Goal: Navigation & Orientation: Find specific page/section

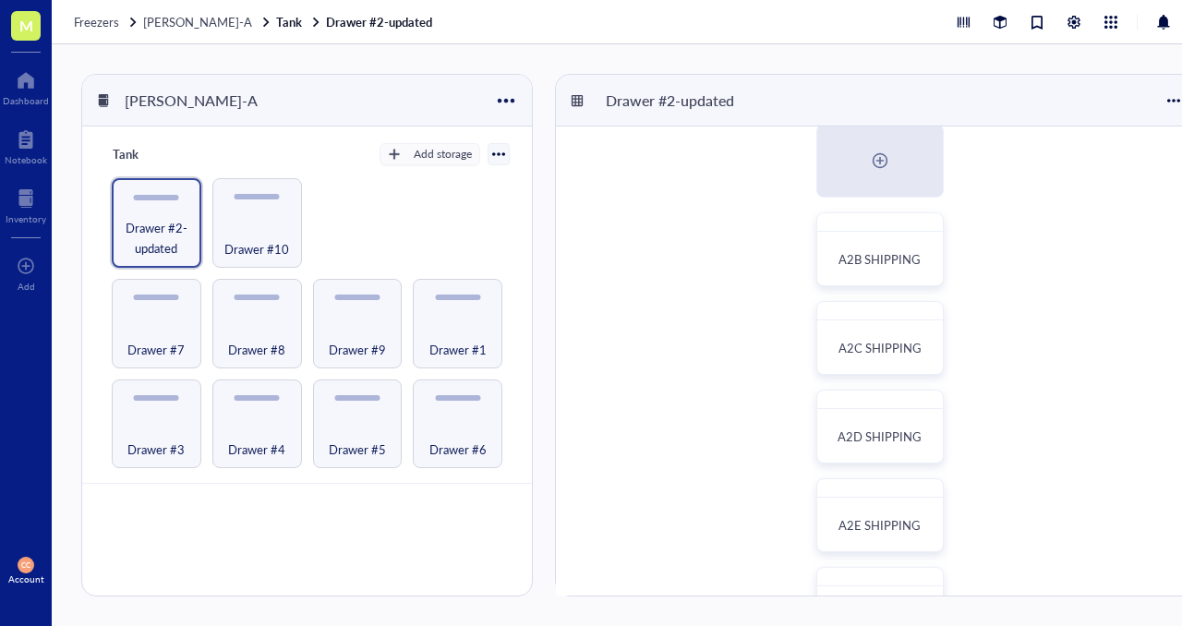
scroll to position [2, 0]
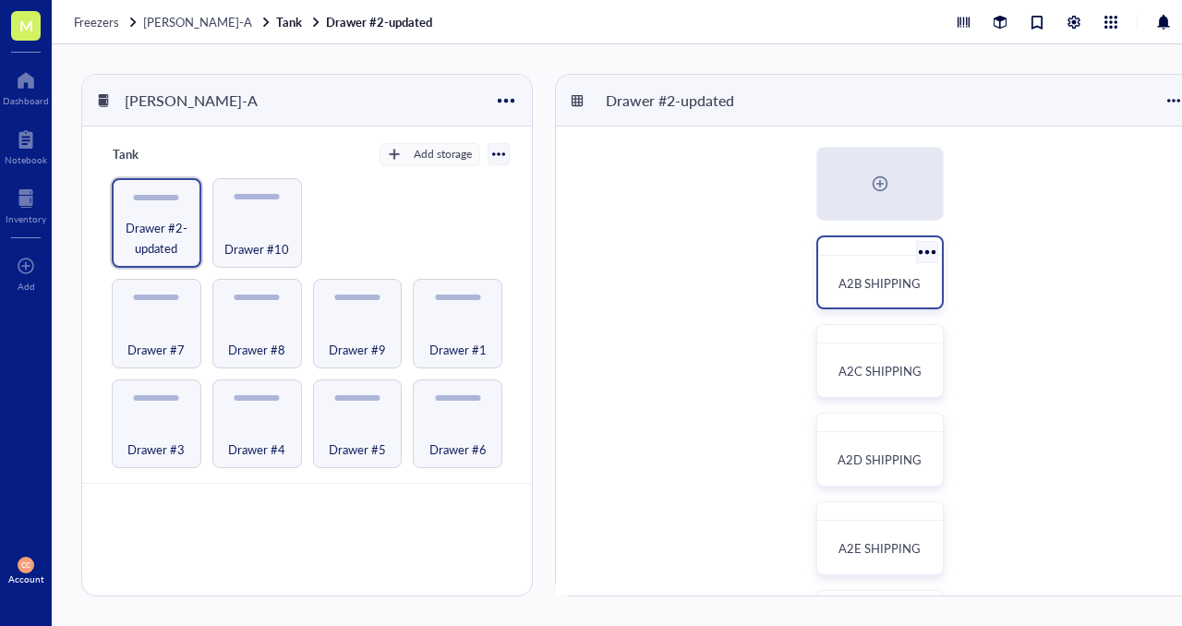
click at [848, 272] on div "A2B SHIPPING" at bounding box center [880, 283] width 109 height 41
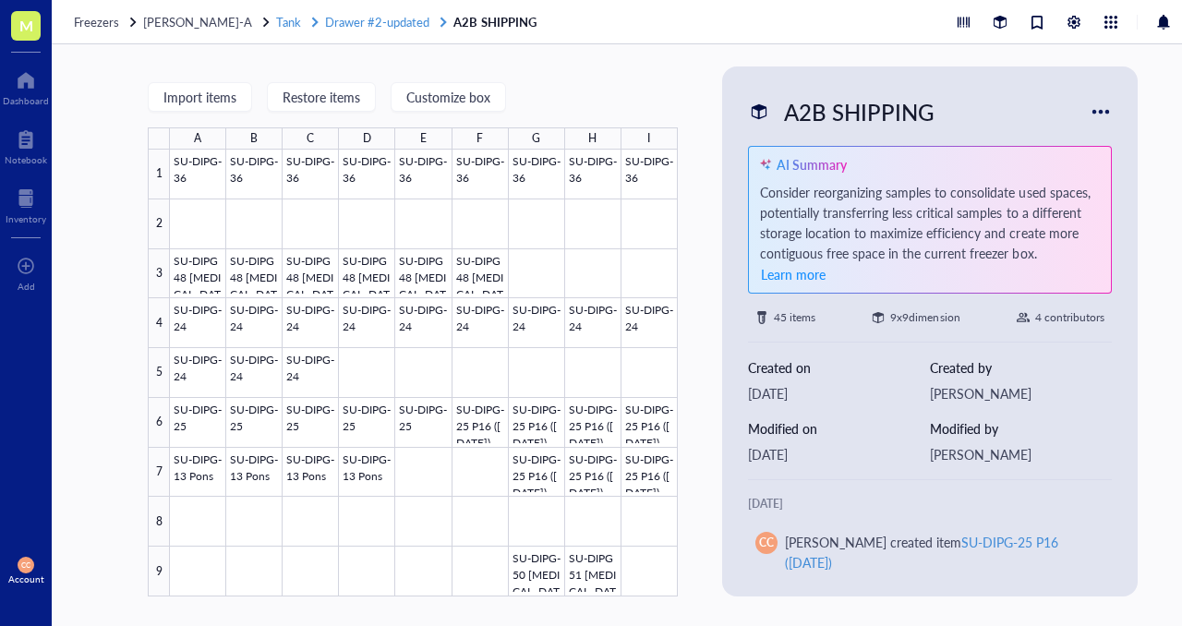
click at [343, 14] on span "Drawer #2-updated" at bounding box center [377, 22] width 104 height 18
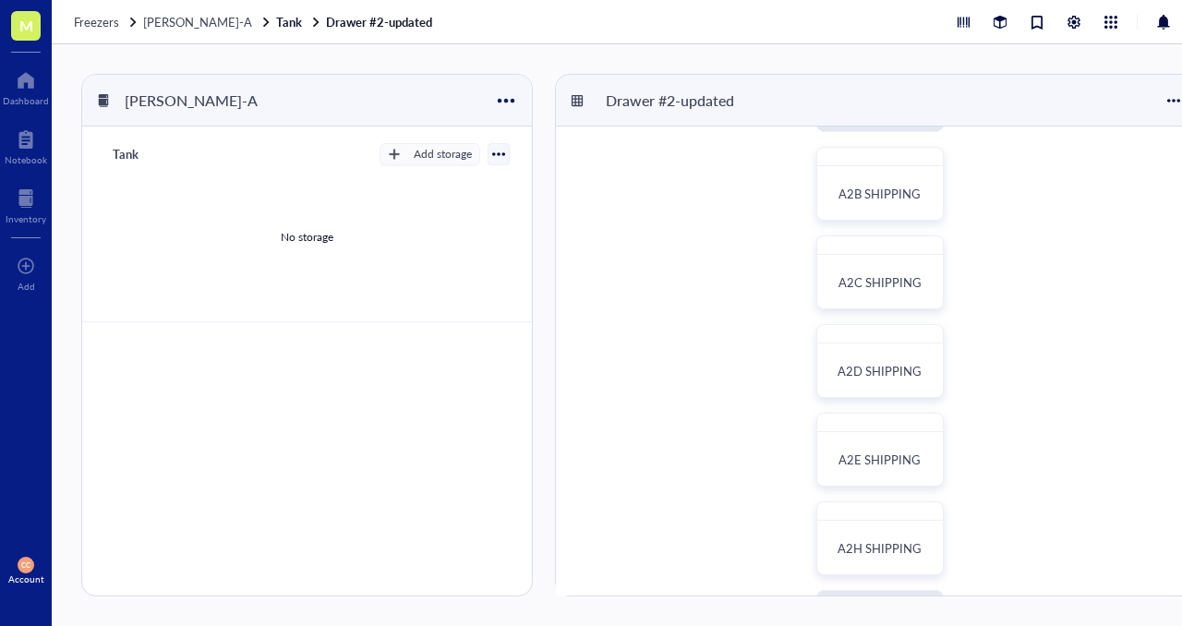
scroll to position [101, 0]
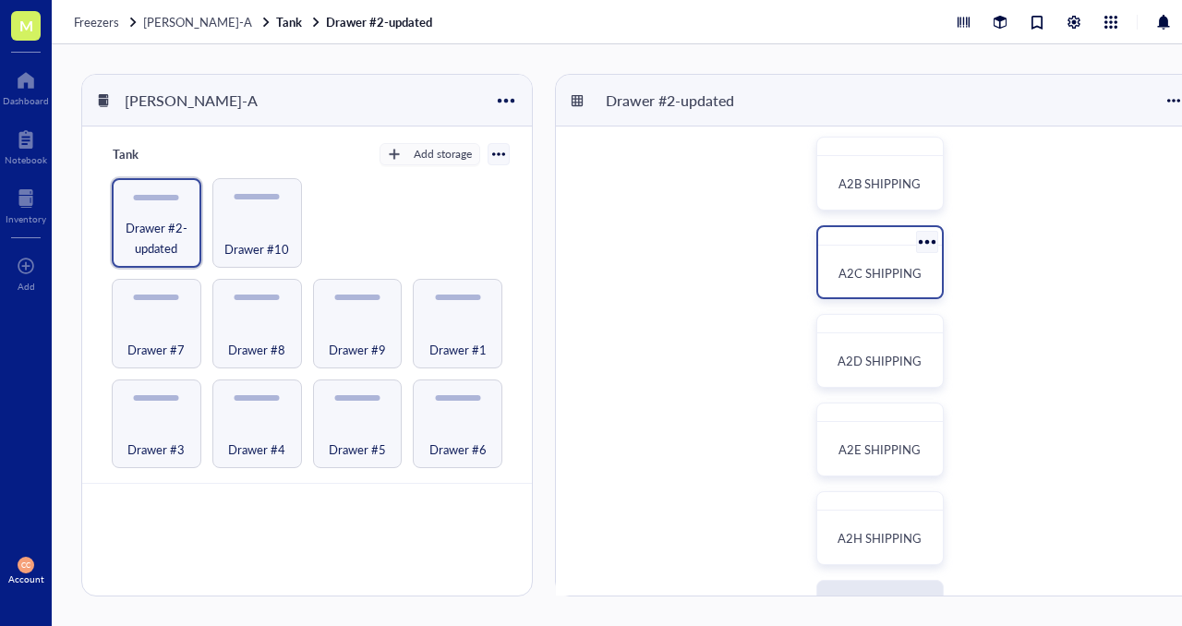
click at [909, 260] on div "A2C SHIPPING" at bounding box center [880, 273] width 109 height 41
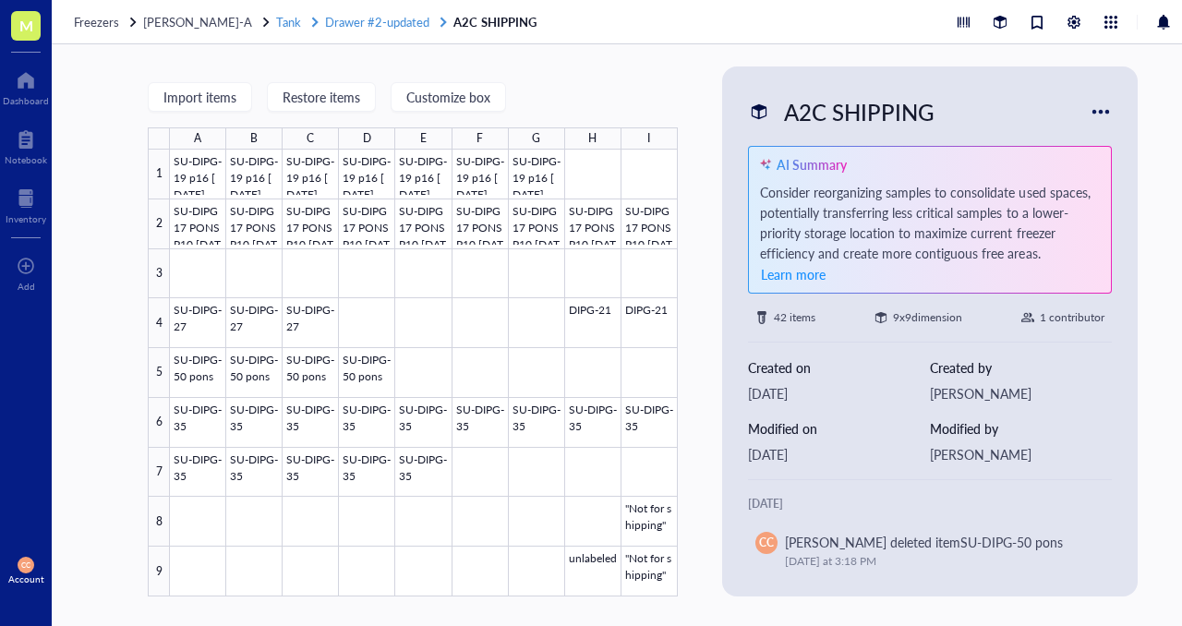
click at [369, 16] on span "Drawer #2-updated" at bounding box center [377, 22] width 104 height 18
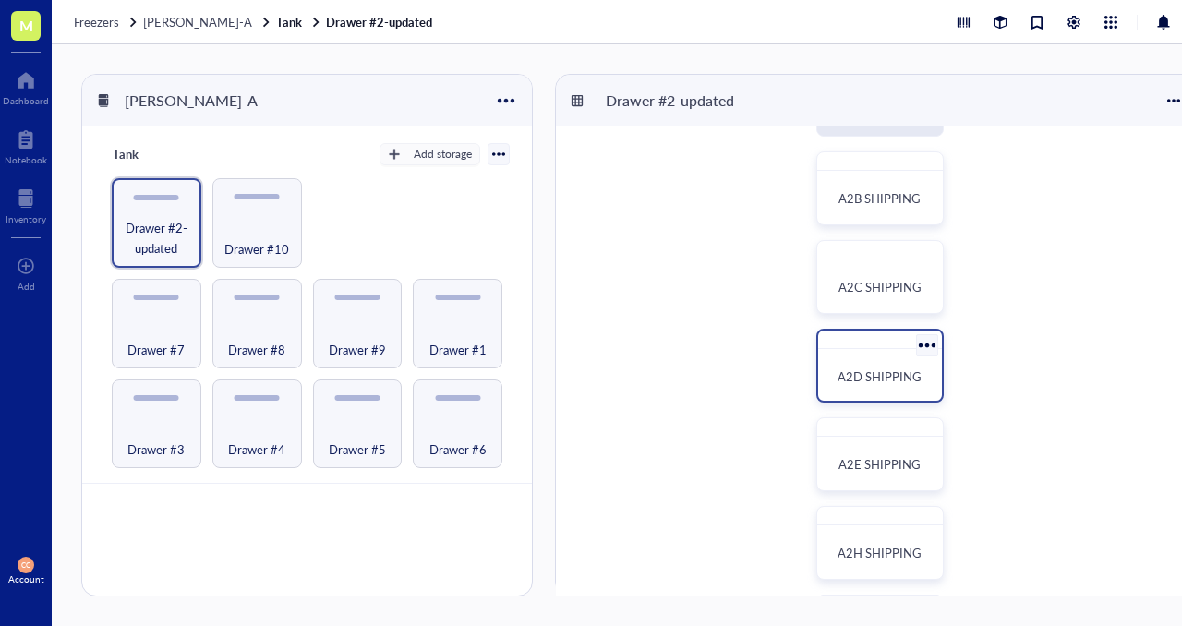
scroll to position [90, 0]
click at [874, 355] on div "A2D SHIPPING" at bounding box center [880, 373] width 109 height 41
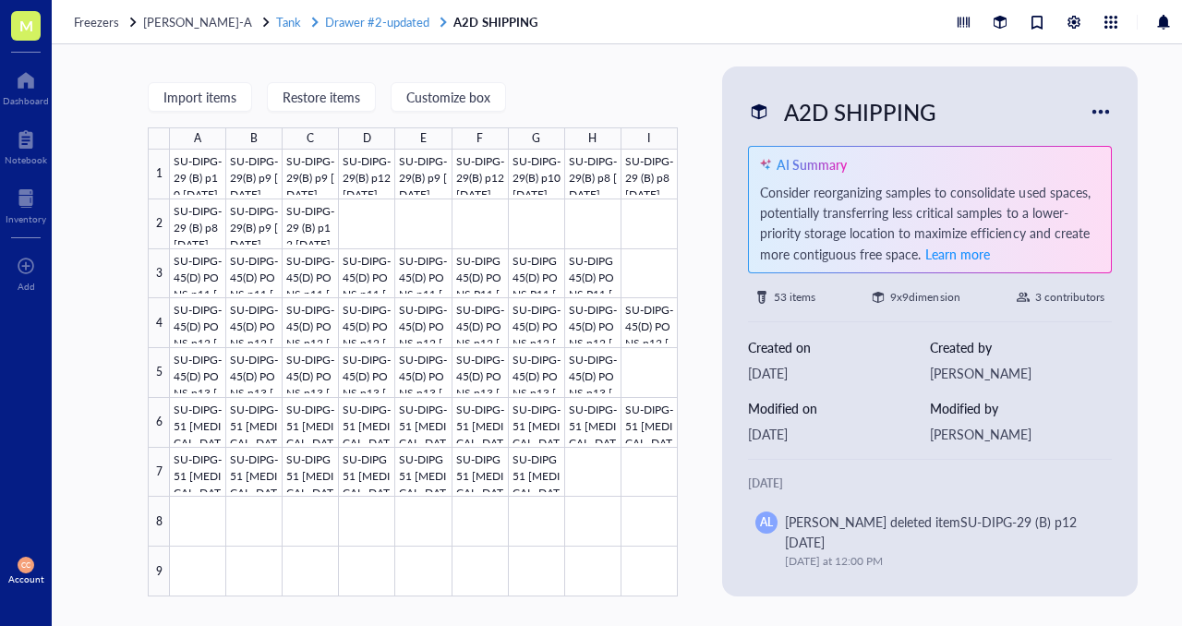
click at [360, 26] on span "Drawer #2-updated" at bounding box center [377, 22] width 104 height 18
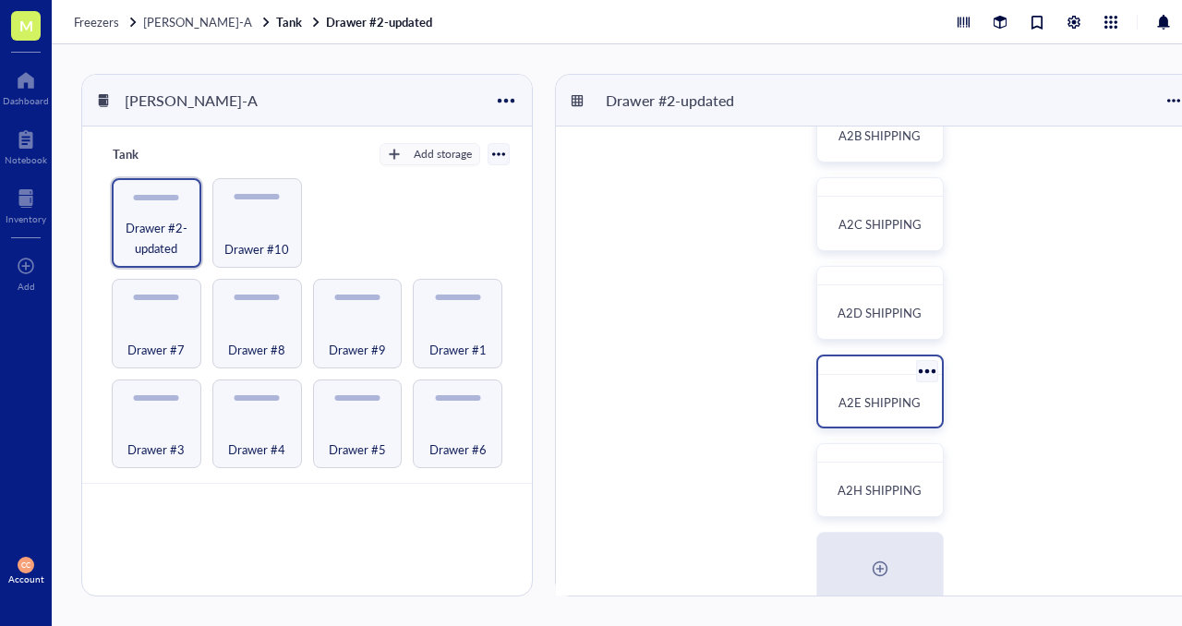
scroll to position [149, 0]
click at [870, 397] on span "A2E SHIPPING" at bounding box center [880, 402] width 82 height 18
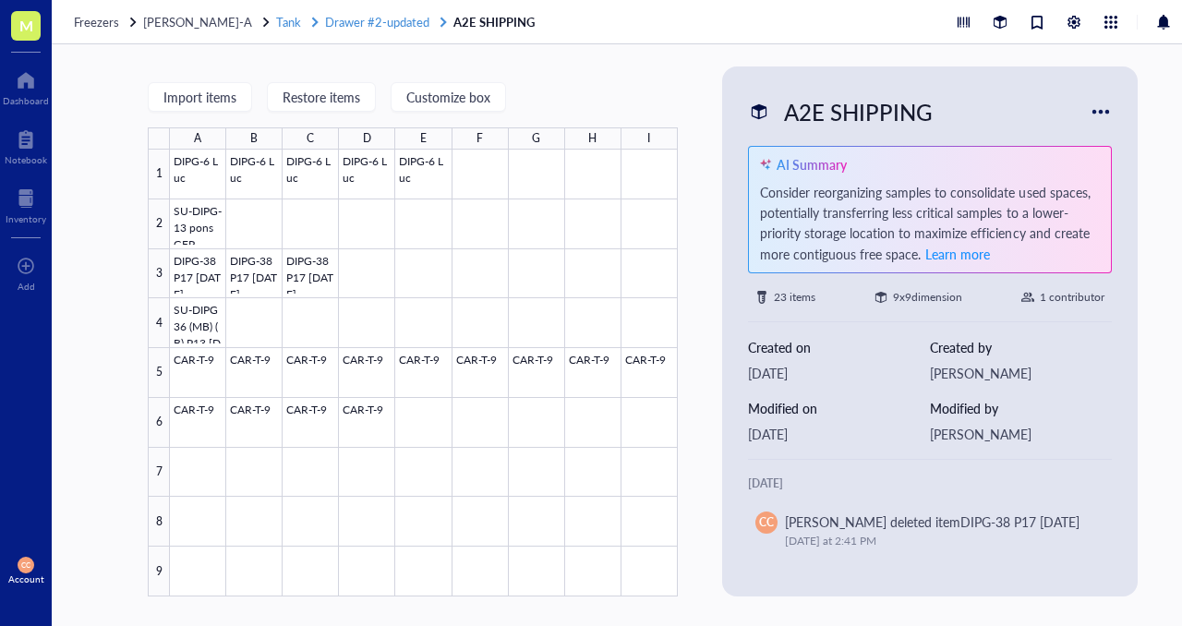
click at [352, 21] on span "Drawer #2-updated" at bounding box center [377, 22] width 104 height 18
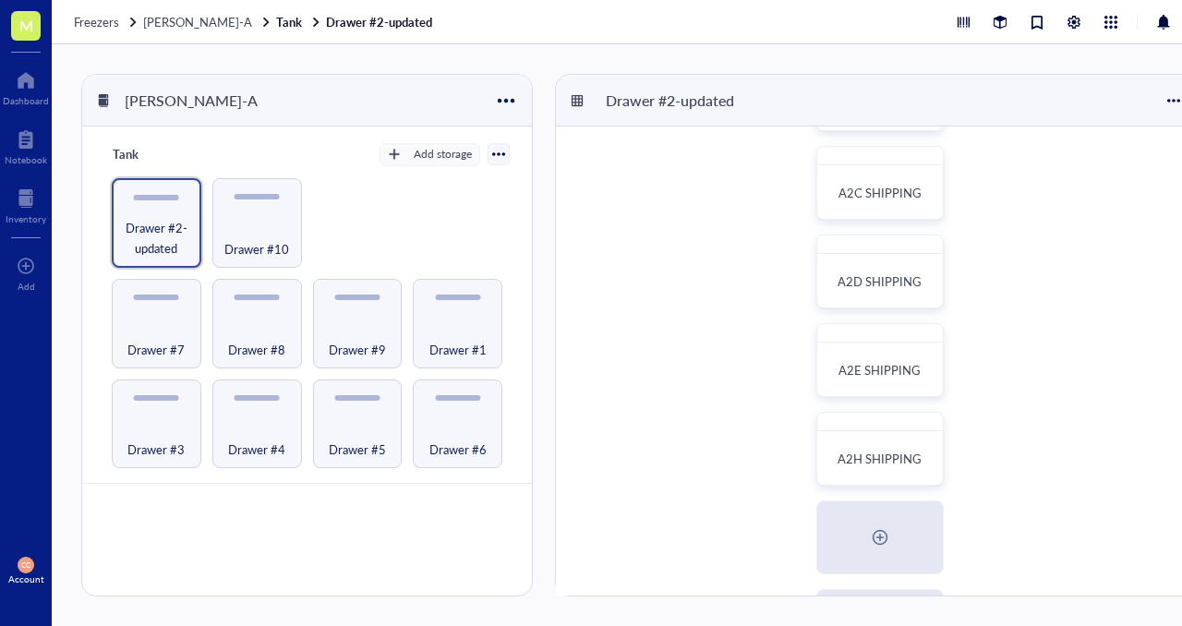
scroll to position [182, 0]
click at [885, 462] on span "A2H SHIPPING" at bounding box center [880, 458] width 84 height 18
